Goal: Information Seeking & Learning: Learn about a topic

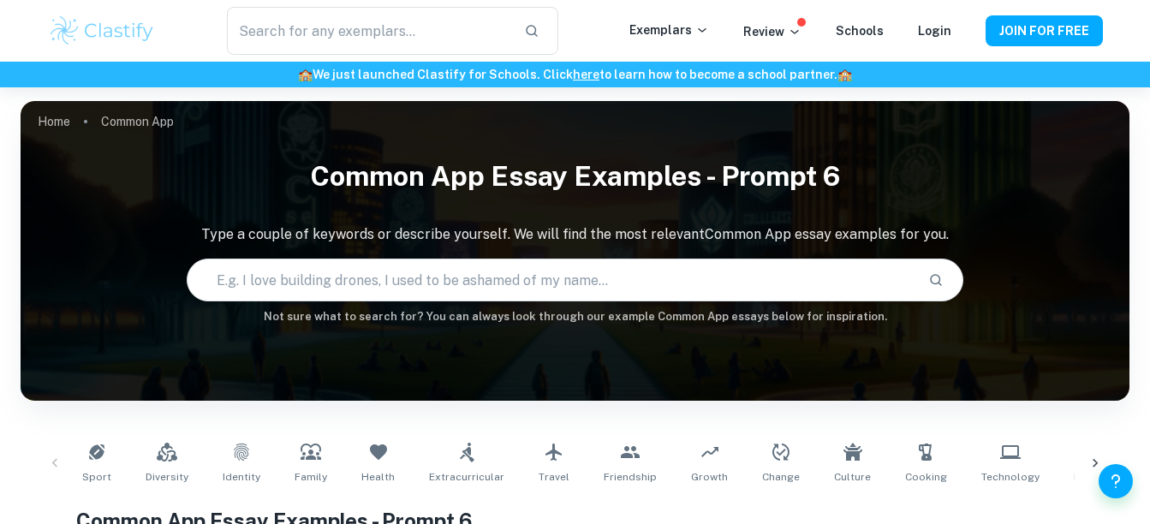
scroll to position [485, 0]
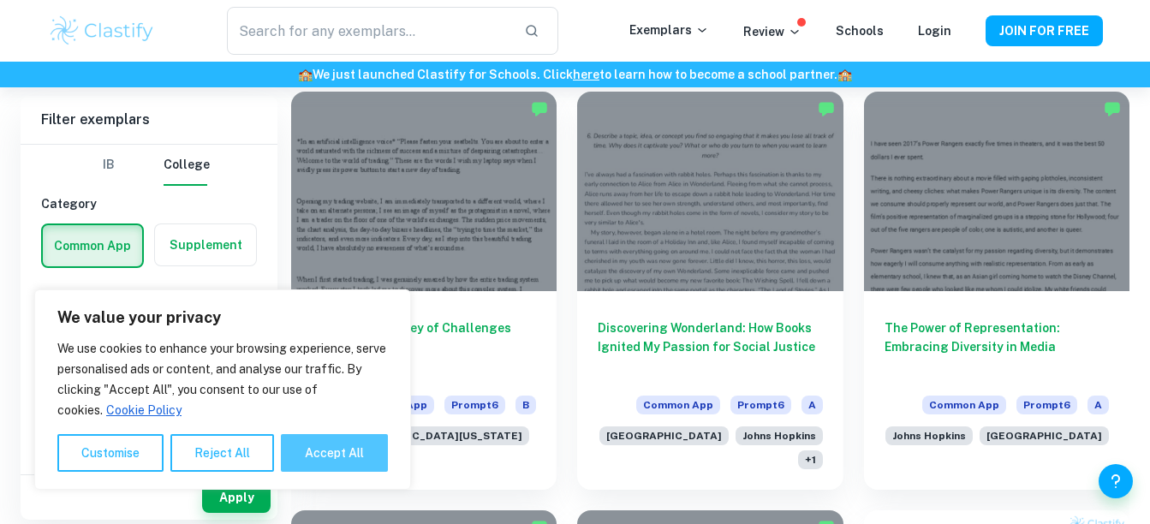
click at [318, 456] on button "Accept All" at bounding box center [334, 453] width 107 height 38
checkbox input "true"
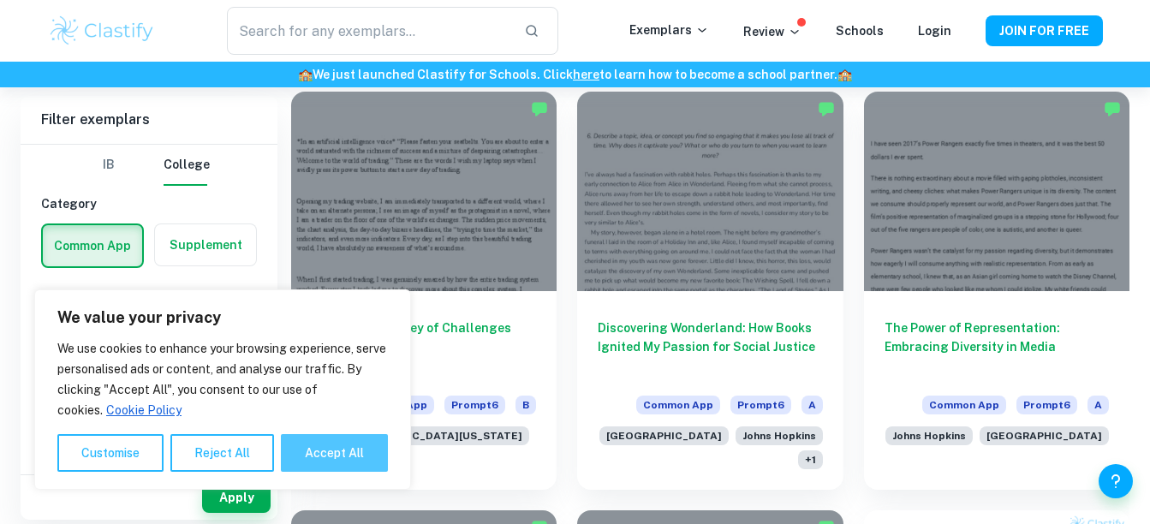
checkbox input "true"
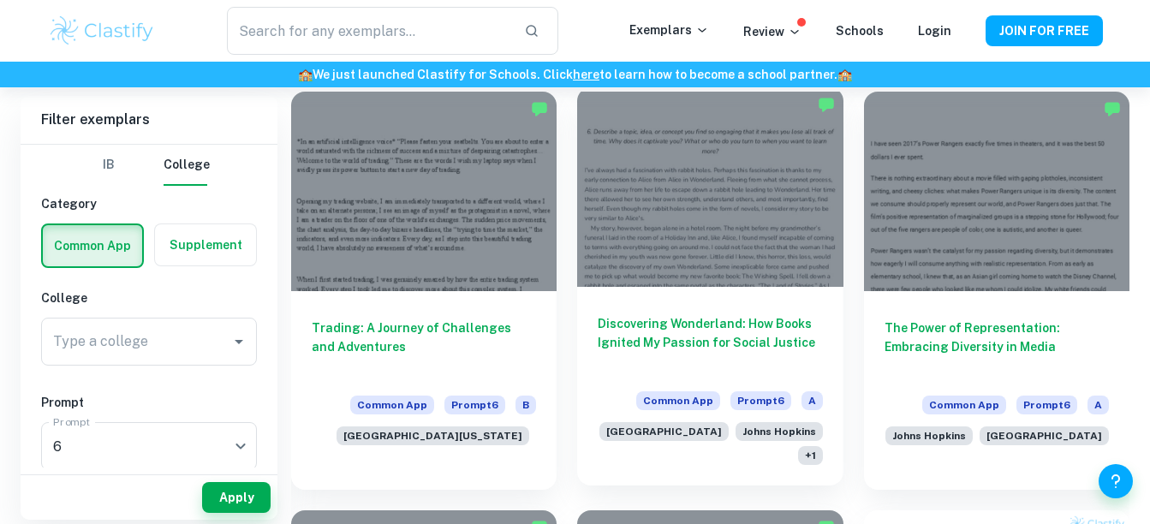
click at [663, 338] on h6 "Discovering Wonderland: How Books Ignited My Passion for Social Justice" at bounding box center [709, 342] width 224 height 56
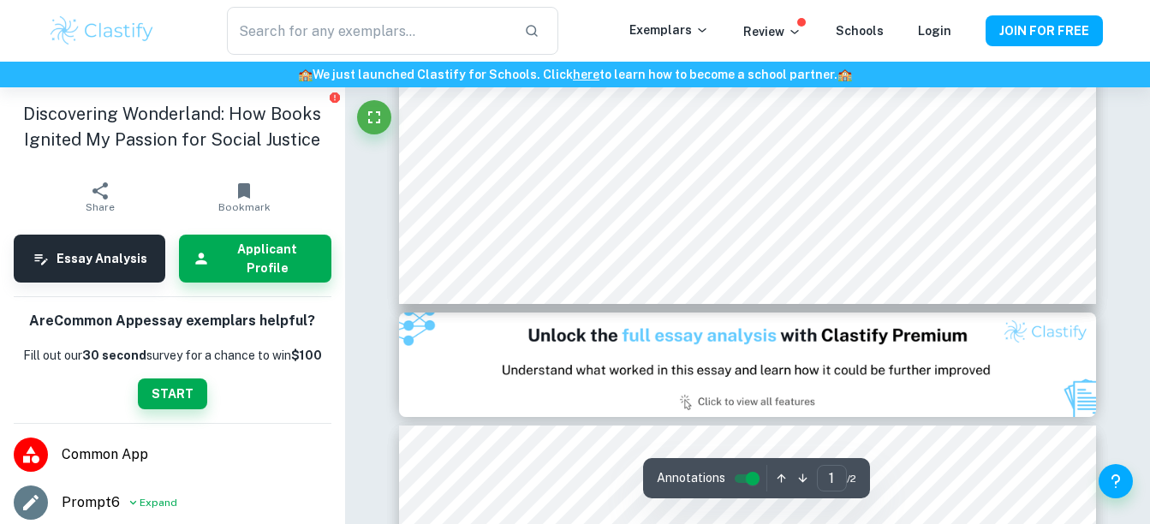
scroll to position [787, 0]
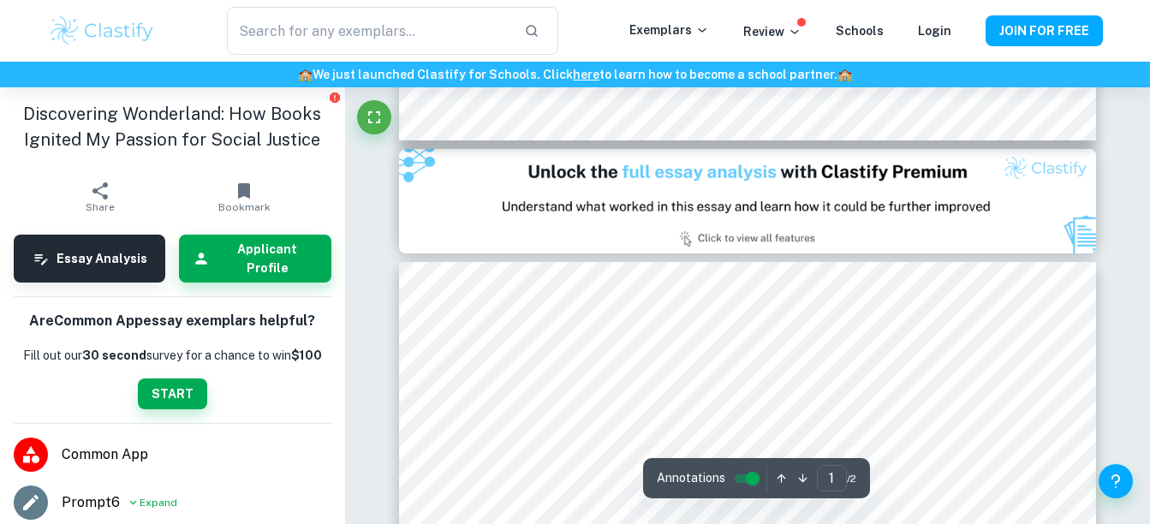
type input "2"
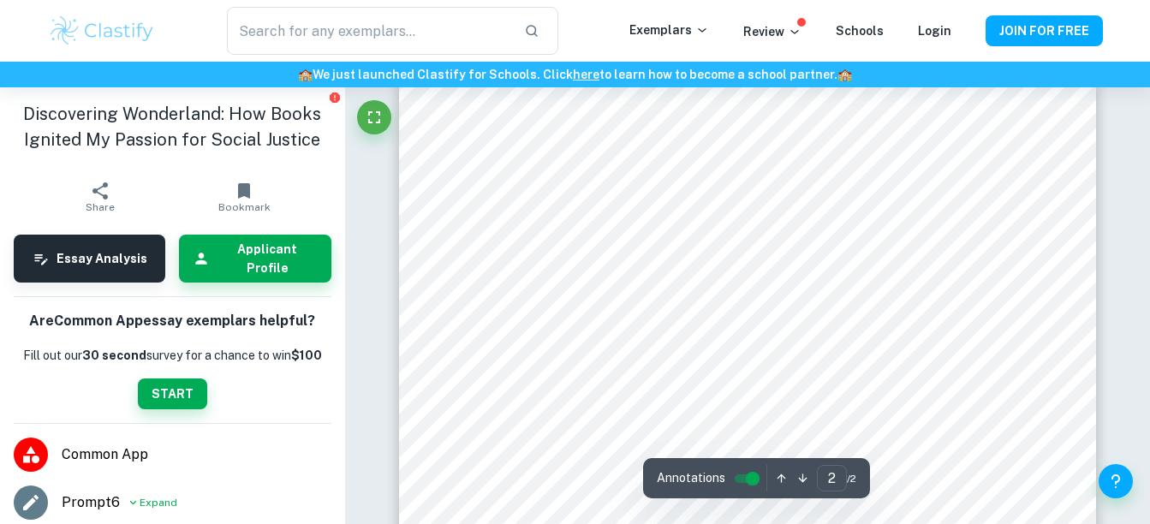
scroll to position [1144, 0]
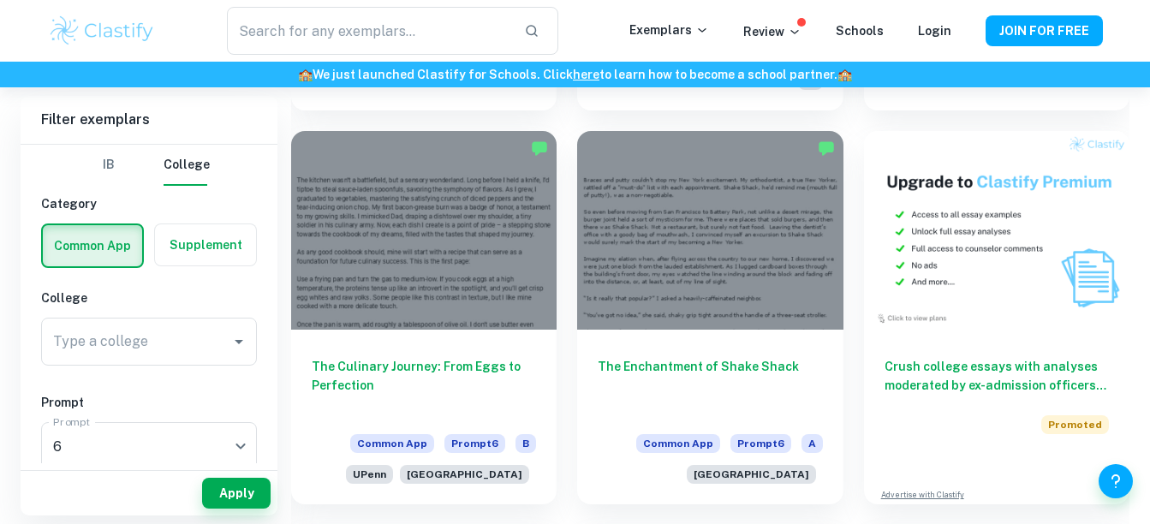
scroll to position [895, 0]
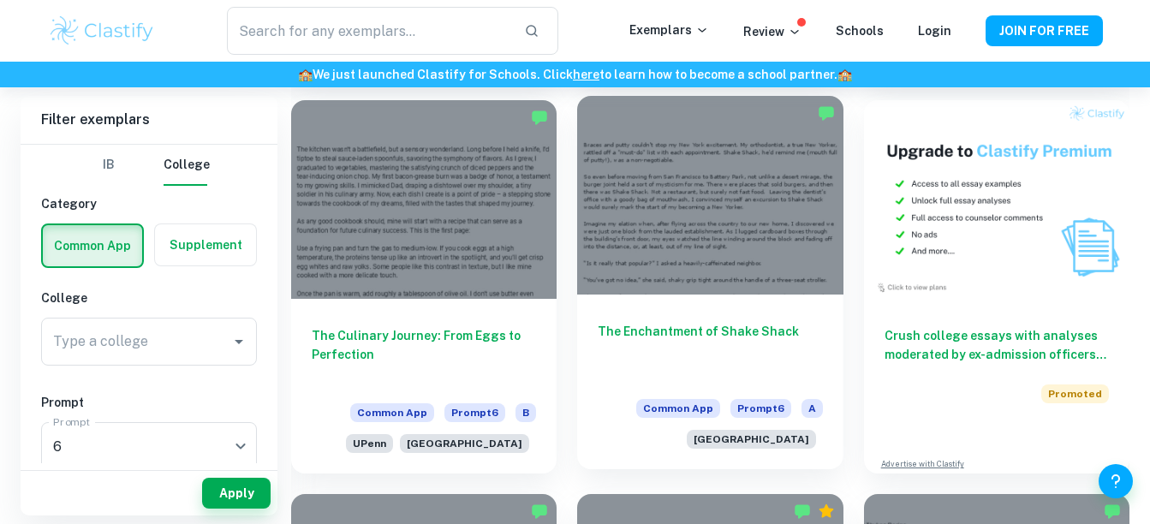
click at [727, 321] on div "The Enchantment of Shake Shack Common App Prompt 6 A [GEOGRAPHIC_DATA]" at bounding box center [709, 381] width 265 height 175
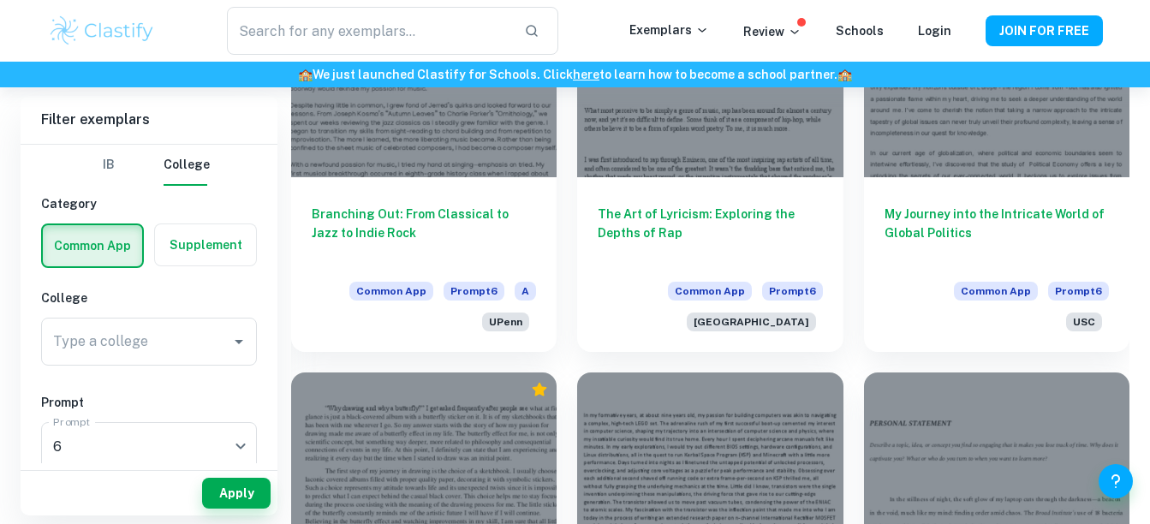
scroll to position [1824, 0]
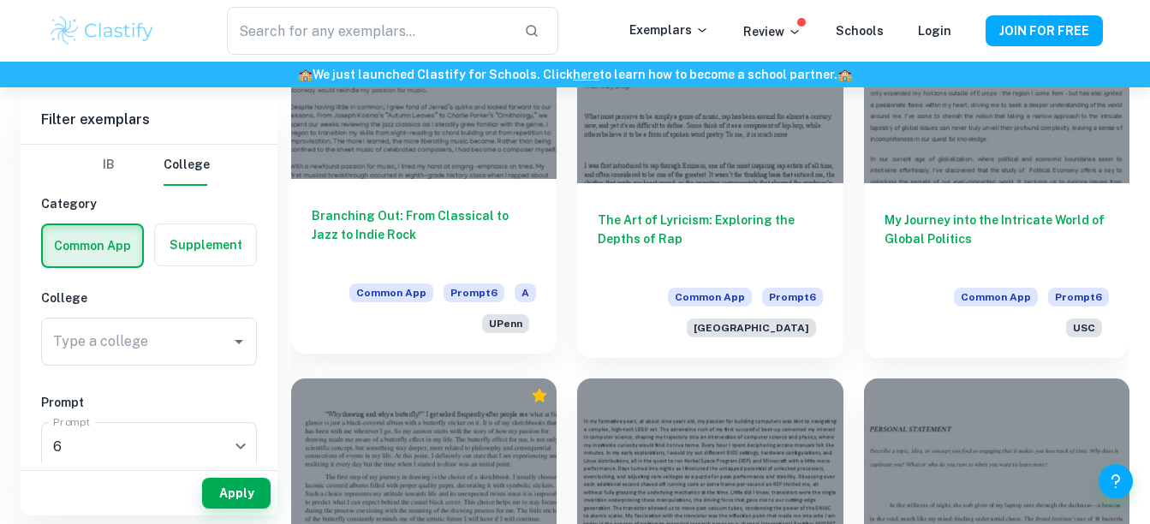
click at [509, 228] on h6 "Branching Out: From Classical to Jazz to Indie Rock" at bounding box center [424, 234] width 224 height 56
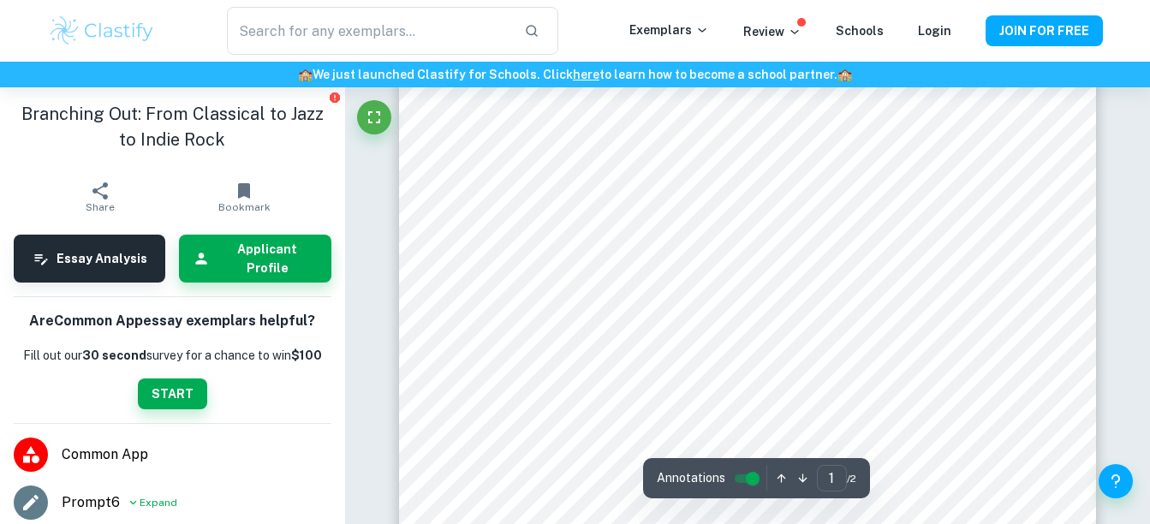
scroll to position [308, 0]
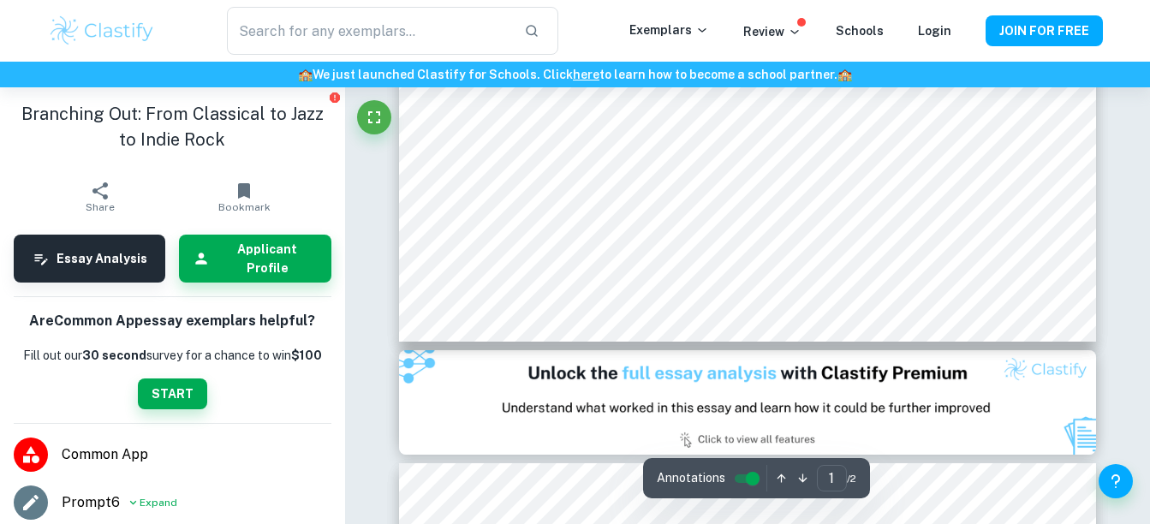
type input "2"
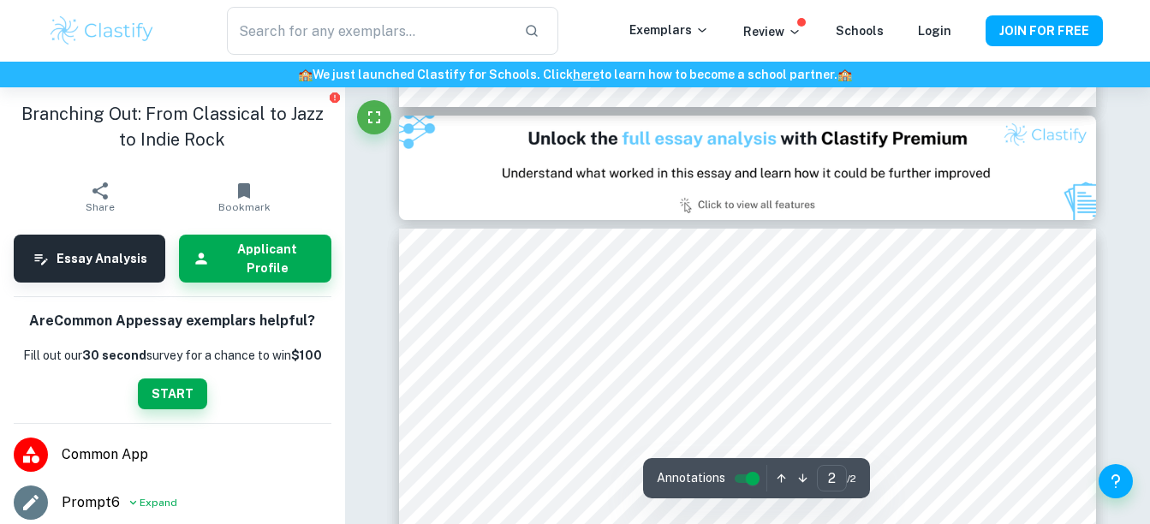
scroll to position [1168, 0]
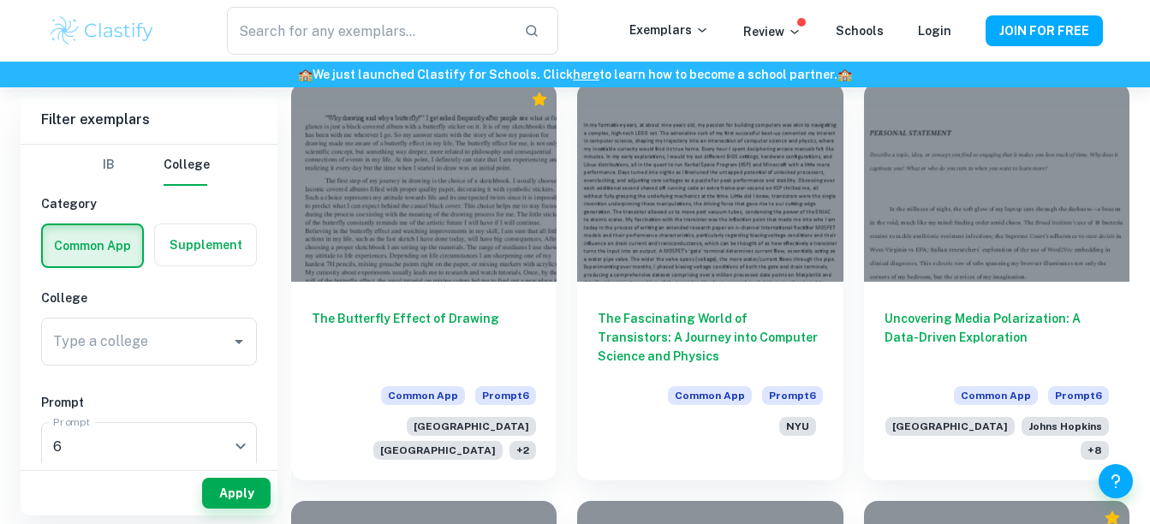
scroll to position [2113, 0]
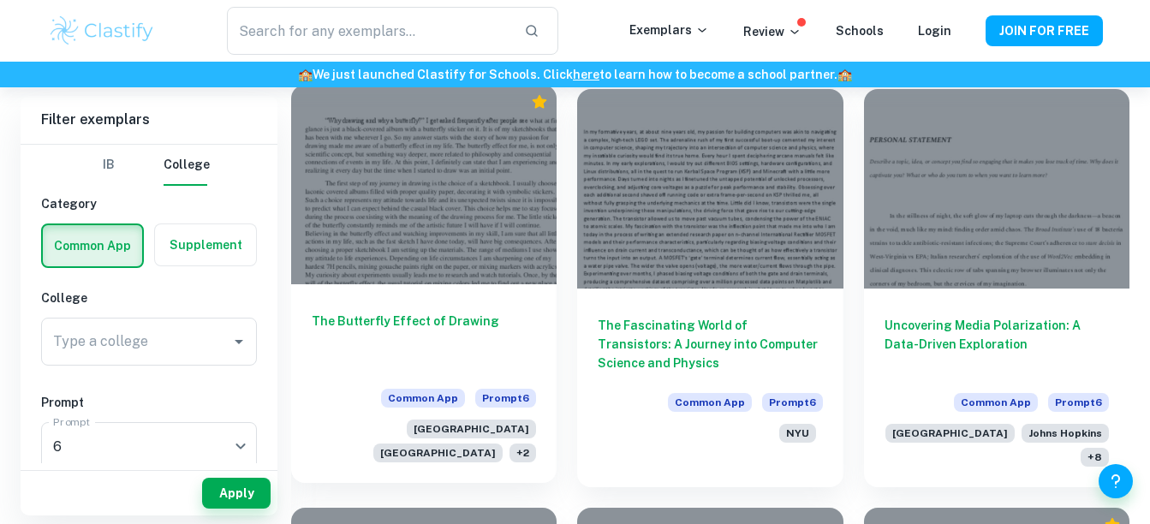
click at [449, 324] on h6 "The Butterfly Effect of Drawing" at bounding box center [424, 340] width 224 height 56
